Goal: Communication & Community: Answer question/provide support

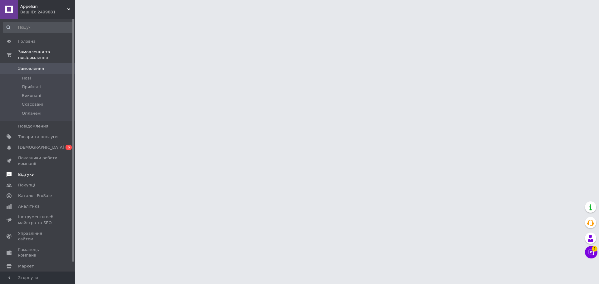
click at [26, 172] on span "Відгуки" at bounding box center [26, 175] width 16 height 6
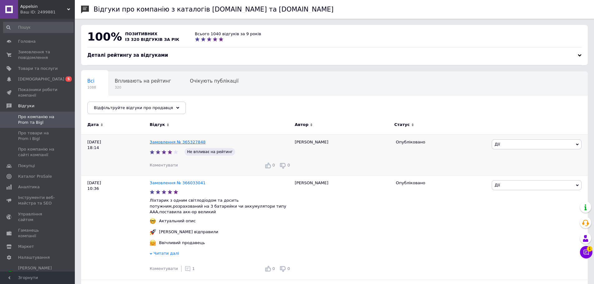
click at [181, 142] on link "Замовлення № 365327848" at bounding box center [178, 142] width 56 height 5
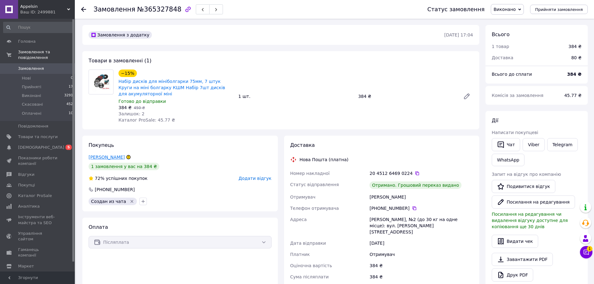
click at [117, 157] on link "остапенко микола" at bounding box center [107, 157] width 36 height 5
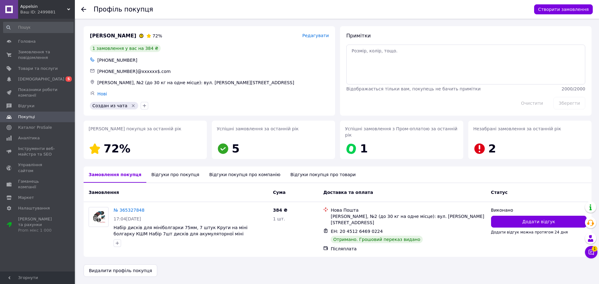
drag, startPoint x: 177, startPoint y: 167, endPoint x: 181, endPoint y: 167, distance: 4.1
click at [177, 167] on div "Відгуки про покупця" at bounding box center [175, 174] width 58 height 16
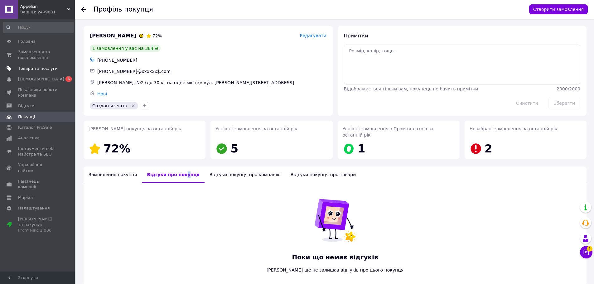
click at [26, 68] on span "Товари та послуги" at bounding box center [38, 69] width 40 height 6
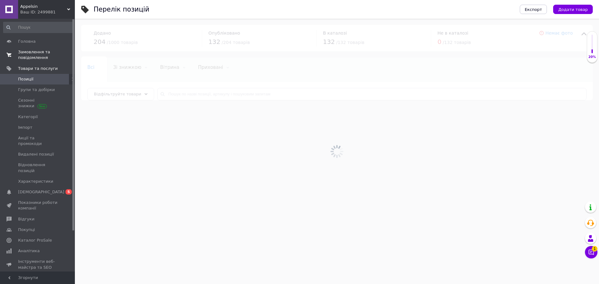
click at [34, 53] on span "Замовлення та повідомлення" at bounding box center [38, 54] width 40 height 11
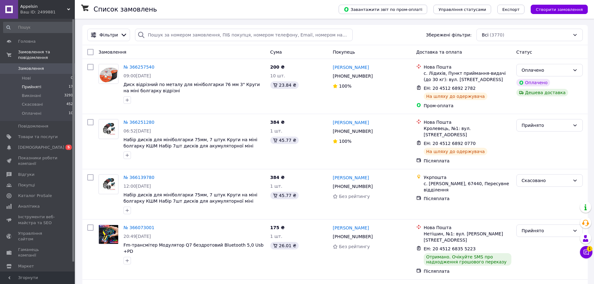
click at [39, 83] on li "Прийняті 17" at bounding box center [38, 87] width 77 height 9
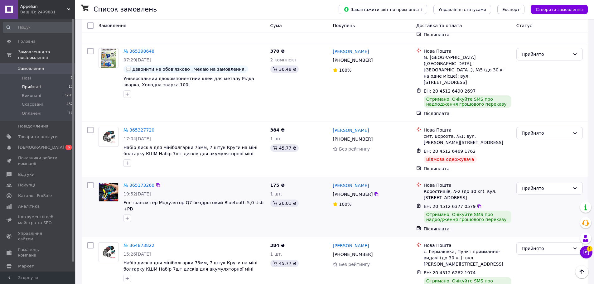
scroll to position [817, 0]
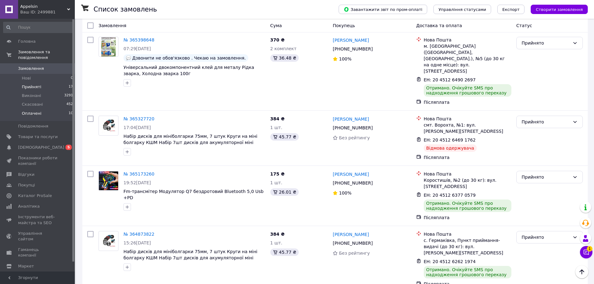
click at [32, 111] on span "Оплачені" at bounding box center [32, 114] width 20 height 6
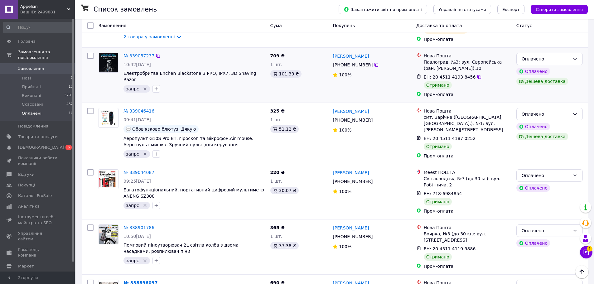
scroll to position [218, 0]
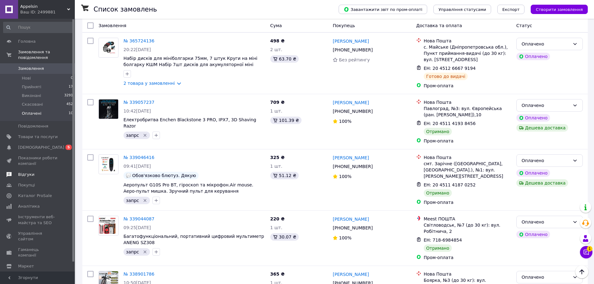
click at [26, 172] on span "Відгуки" at bounding box center [26, 175] width 16 height 6
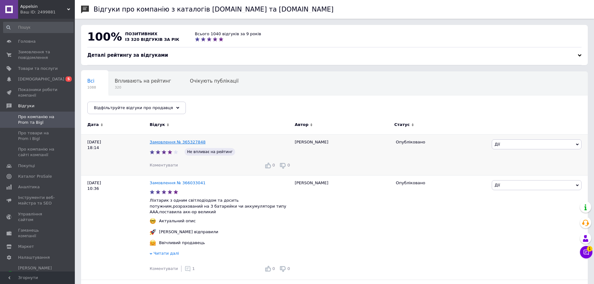
click at [174, 143] on link "Замовлення № 365327848" at bounding box center [178, 142] width 56 height 5
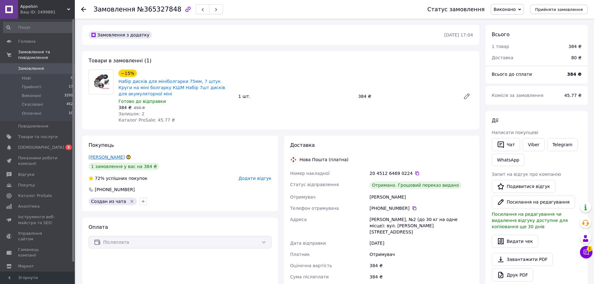
click at [99, 157] on link "[PERSON_NAME]" at bounding box center [107, 157] width 36 height 5
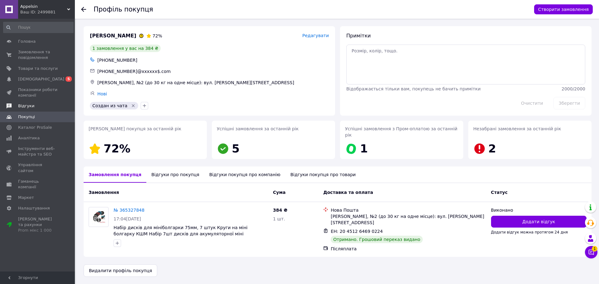
click at [27, 109] on link "Відгуки" at bounding box center [38, 106] width 77 height 11
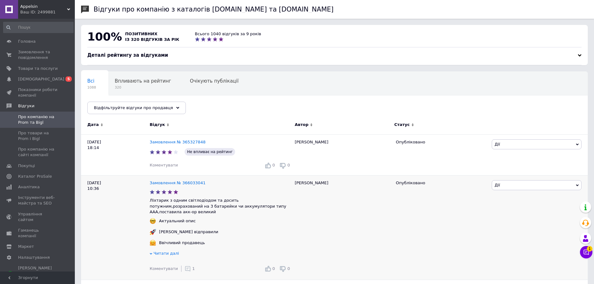
click at [185, 266] on icon at bounding box center [188, 269] width 6 height 6
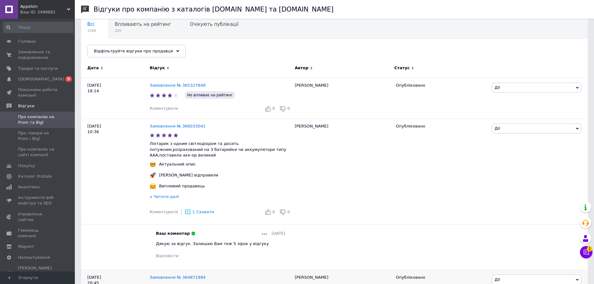
scroll to position [94, 0]
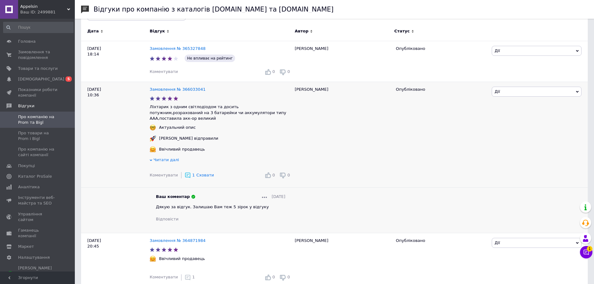
click at [204, 205] on span "Дякую за відгук. Залишаю Вам теж 5 зірок у відгуку" at bounding box center [212, 207] width 113 height 5
copy span "Дякую за відгук. Залишаю Вам теж 5 зірок у відгуку"
drag, startPoint x: 171, startPoint y: 72, endPoint x: 176, endPoint y: 73, distance: 5.2
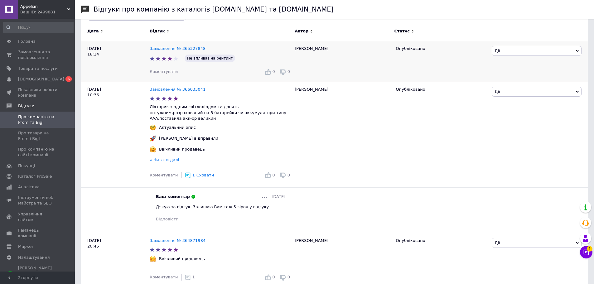
click at [171, 71] on span "Коментувати" at bounding box center [164, 71] width 28 height 5
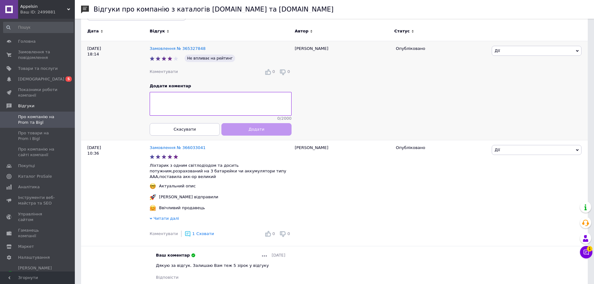
click at [190, 102] on textarea at bounding box center [221, 104] width 142 height 24
type textarea "Дякую за відгук. Залишаю Вам теж 5 зірок у відгуку"
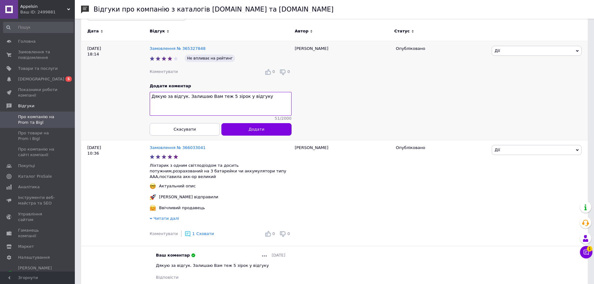
click at [237, 133] on button "Додати" at bounding box center [256, 129] width 70 height 12
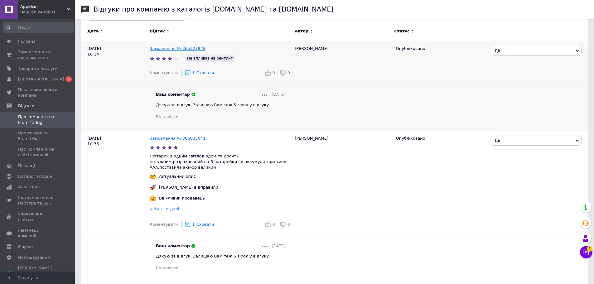
click at [164, 49] on link "Замовлення № 365327848" at bounding box center [178, 48] width 56 height 5
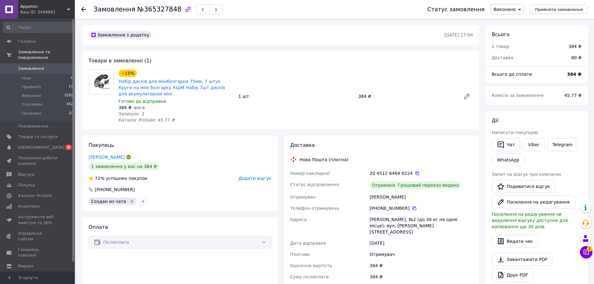
click at [252, 178] on span "Додати відгук" at bounding box center [255, 178] width 33 height 5
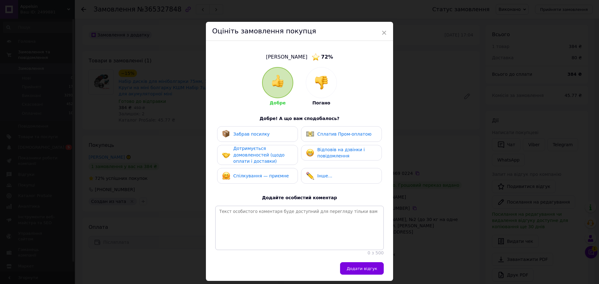
click at [254, 132] on span "Забрав посилку" at bounding box center [251, 134] width 36 height 5
click at [254, 147] on span "Дотримується домовленостей (щодо оплати і доставки)" at bounding box center [258, 155] width 51 height 18
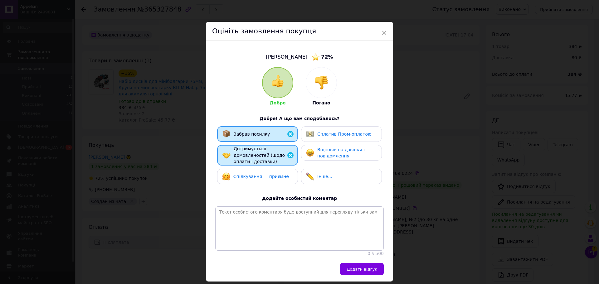
click at [251, 171] on div "Спілкування — приємне" at bounding box center [257, 177] width 81 height 16
click at [320, 153] on span "Відповів на дзвінки і повідомлення" at bounding box center [340, 153] width 47 height 12
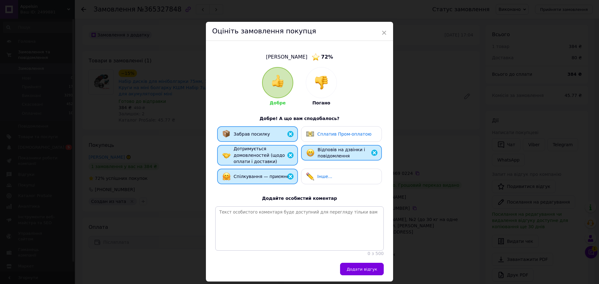
click at [357, 272] on span "Додати відгук" at bounding box center [361, 269] width 31 height 5
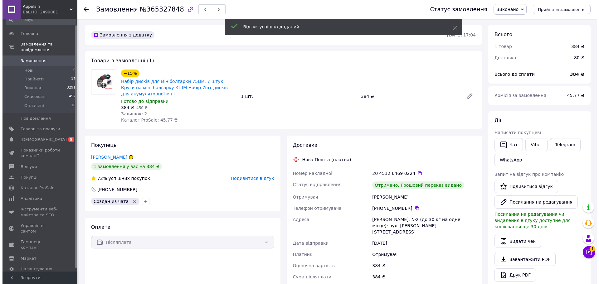
scroll to position [10, 0]
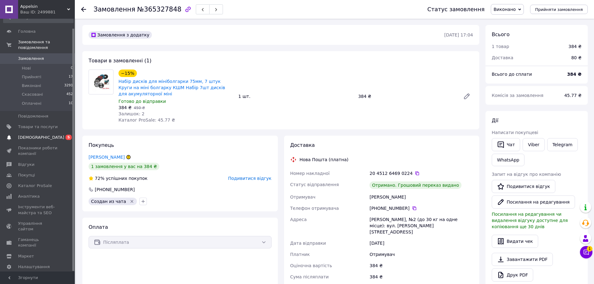
click at [25, 135] on span "[DEMOGRAPHIC_DATA]" at bounding box center [41, 138] width 46 height 6
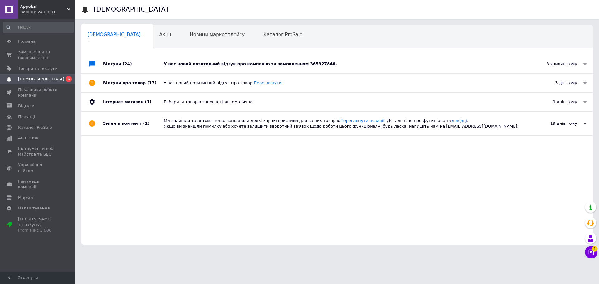
click at [263, 65] on div "У вас новий позитивний відгук про компанію за замовленням 365327848." at bounding box center [344, 64] width 360 height 6
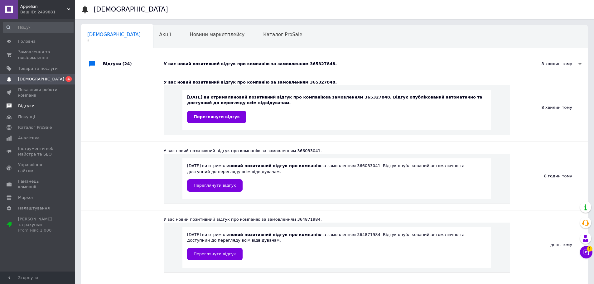
click at [31, 105] on span "Відгуки" at bounding box center [26, 106] width 16 height 6
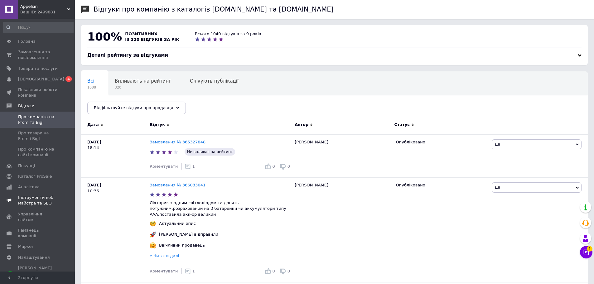
click at [48, 176] on span "Каталог ProSale" at bounding box center [38, 177] width 40 height 6
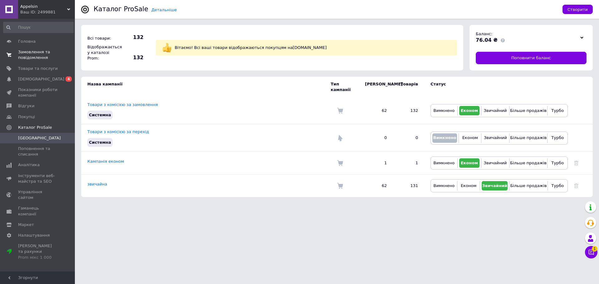
click at [35, 51] on span "Замовлення та повідомлення" at bounding box center [38, 54] width 40 height 11
